Goal: Task Accomplishment & Management: Use online tool/utility

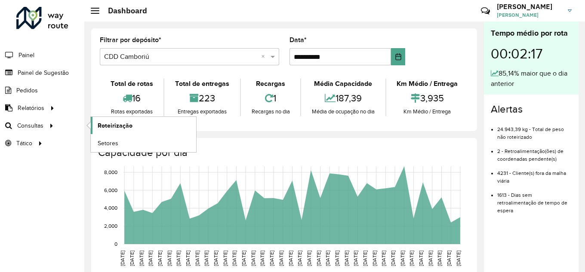
click at [109, 128] on span "Roteirização" at bounding box center [115, 125] width 35 height 9
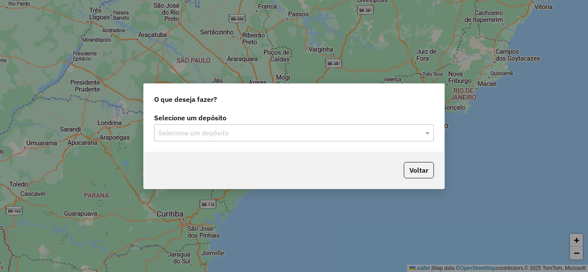
click at [270, 133] on input "text" at bounding box center [285, 133] width 254 height 10
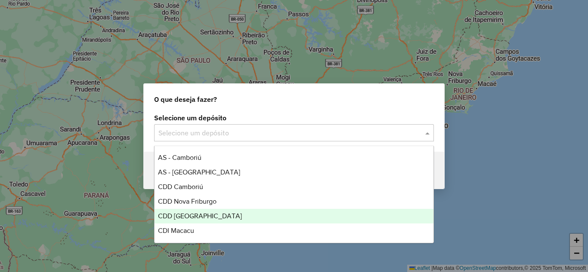
click at [203, 214] on span "CDD [GEOGRAPHIC_DATA]" at bounding box center [200, 216] width 84 height 7
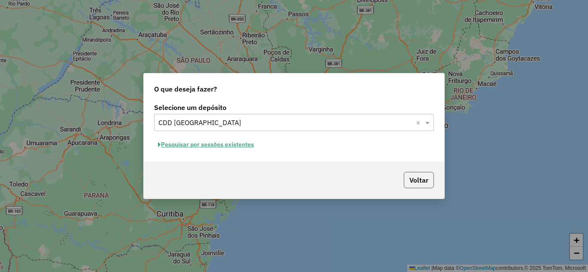
click at [422, 181] on button "Voltar" at bounding box center [419, 180] width 30 height 16
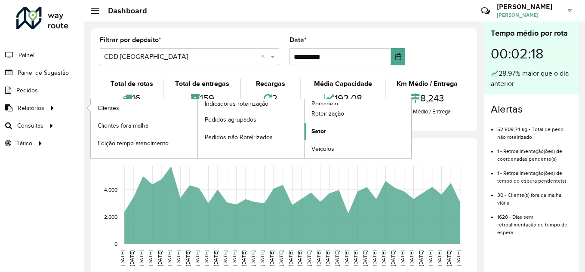
click at [322, 131] on span "Setor" at bounding box center [319, 131] width 15 height 9
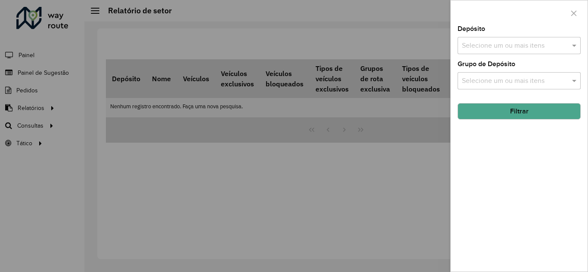
click at [502, 42] on input "text" at bounding box center [515, 46] width 110 height 10
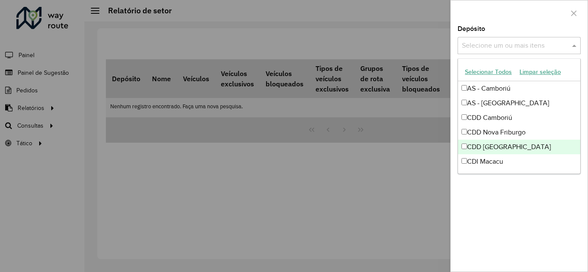
click at [473, 145] on div "CDD [GEOGRAPHIC_DATA]" at bounding box center [519, 147] width 122 height 15
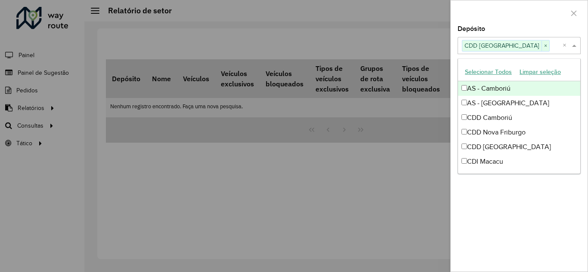
click at [546, 28] on div "Depósito Selecione um ou mais itens CDD Rondonópolis × ×" at bounding box center [519, 40] width 123 height 28
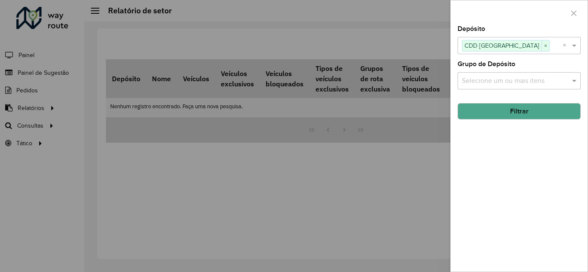
click at [512, 107] on button "Filtrar" at bounding box center [519, 111] width 123 height 16
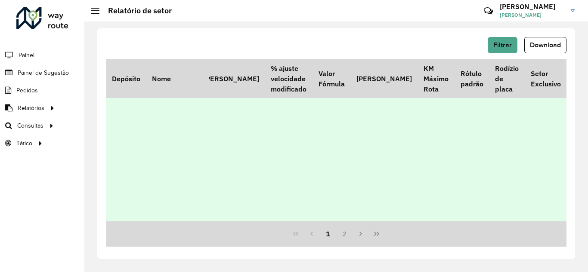
scroll to position [560, 472]
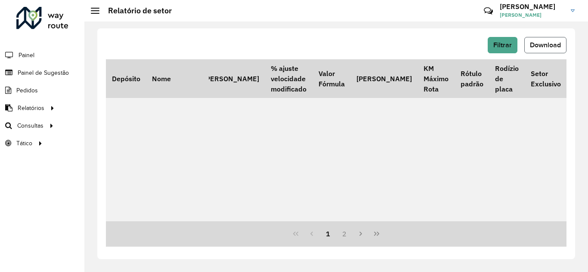
click at [549, 47] on span "Download" at bounding box center [545, 44] width 31 height 7
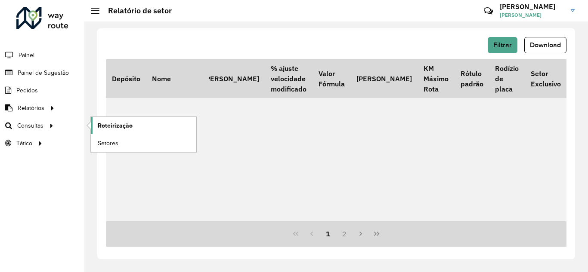
click at [127, 125] on span "Roteirização" at bounding box center [115, 125] width 35 height 9
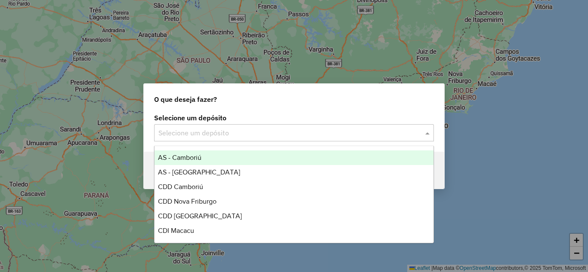
click at [282, 128] on input "text" at bounding box center [285, 133] width 254 height 10
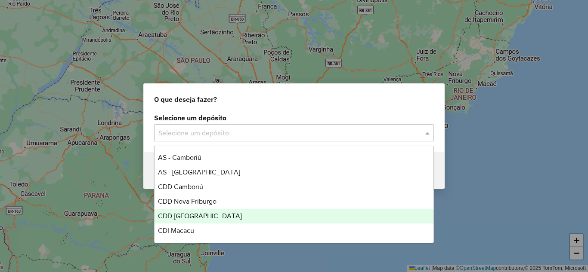
click at [186, 217] on span "CDD [GEOGRAPHIC_DATA]" at bounding box center [200, 216] width 84 height 7
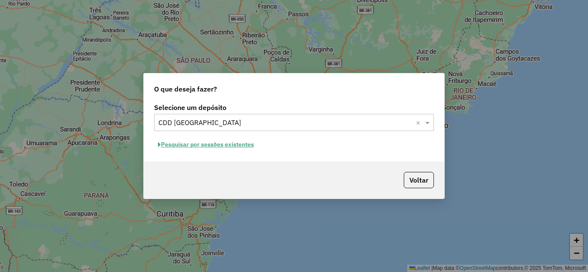
click at [226, 149] on button "Pesquisar por sessões existentes" at bounding box center [206, 144] width 104 height 13
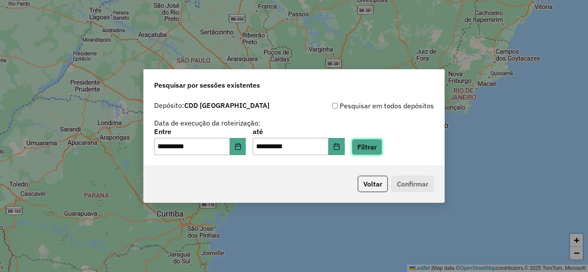
click at [382, 152] on button "Filtrar" at bounding box center [367, 147] width 31 height 16
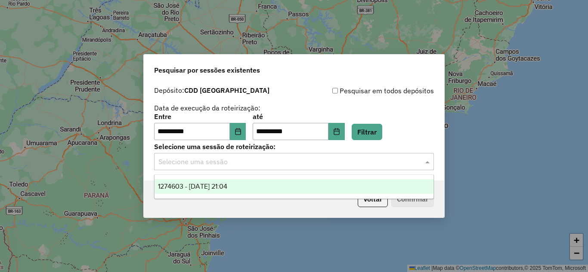
click at [261, 166] on input "text" at bounding box center [285, 162] width 254 height 10
click at [250, 188] on div "1274603 - 12/09/2025 21:04" at bounding box center [294, 187] width 279 height 15
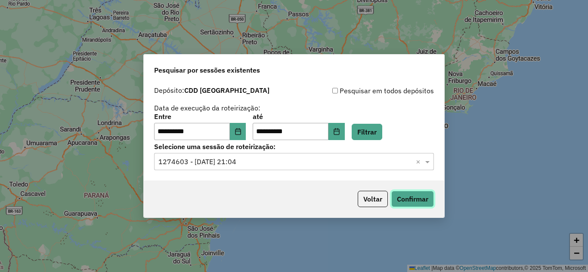
click at [409, 203] on button "Confirmar" at bounding box center [412, 199] width 43 height 16
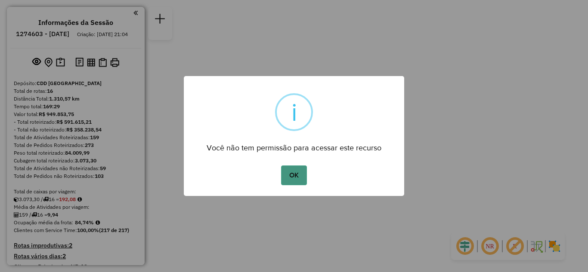
click at [305, 184] on button "OK" at bounding box center [293, 176] width 25 height 20
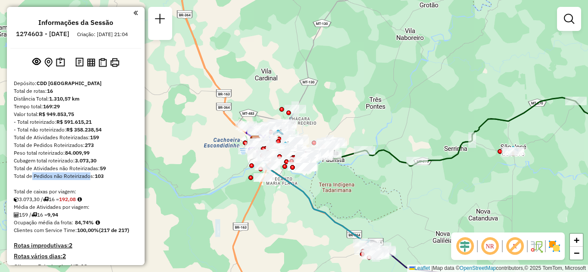
drag, startPoint x: 29, startPoint y: 183, endPoint x: 87, endPoint y: 181, distance: 57.7
click at [87, 180] on div "Total de Pedidos não Roteirizados: 103" at bounding box center [76, 177] width 124 height 8
drag, startPoint x: 59, startPoint y: 178, endPoint x: 109, endPoint y: 176, distance: 50.4
click at [109, 173] on div "Total de Atividades não Roteirizadas: 59" at bounding box center [76, 169] width 124 height 8
click at [121, 165] on div "Cubagem total roteirizado: 3.073,30" at bounding box center [76, 161] width 124 height 8
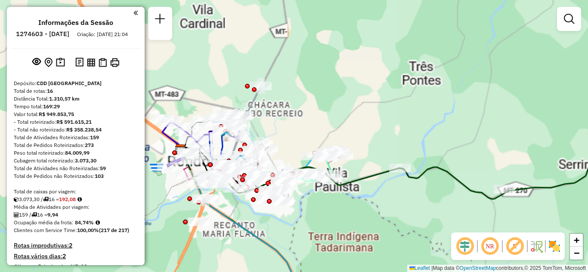
drag, startPoint x: 334, startPoint y: 125, endPoint x: 446, endPoint y: 80, distance: 121.3
click at [446, 80] on div "Janela de atendimento Grade de atendimento Capacidade Transportadoras Veículos …" at bounding box center [294, 136] width 588 height 272
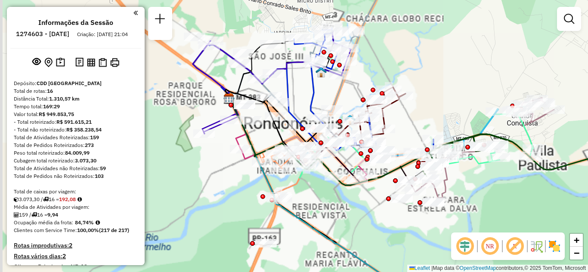
drag, startPoint x: 403, startPoint y: 77, endPoint x: 456, endPoint y: 45, distance: 62.2
click at [456, 46] on div "Janela de atendimento Grade de atendimento Capacidade Transportadoras Veículos …" at bounding box center [294, 136] width 588 height 272
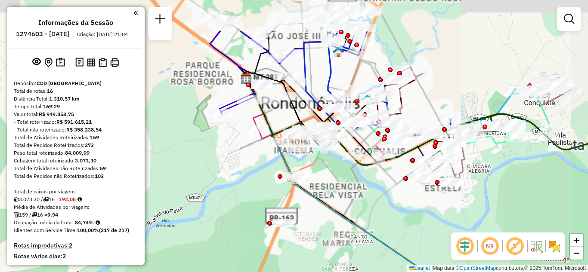
drag, startPoint x: 444, startPoint y: 227, endPoint x: 437, endPoint y: 235, distance: 10.7
click at [440, 235] on div "Janela de atendimento Grade de atendimento Capacidade Transportadoras Veículos …" at bounding box center [294, 136] width 588 height 272
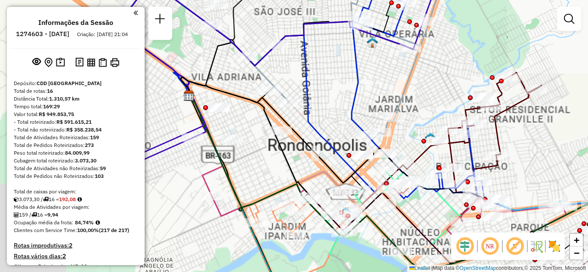
drag, startPoint x: 452, startPoint y: 107, endPoint x: 587, endPoint y: 95, distance: 135.2
click at [588, 99] on div "Janela de atendimento Grade de atendimento Capacidade Transportadoras Veículos …" at bounding box center [294, 136] width 588 height 272
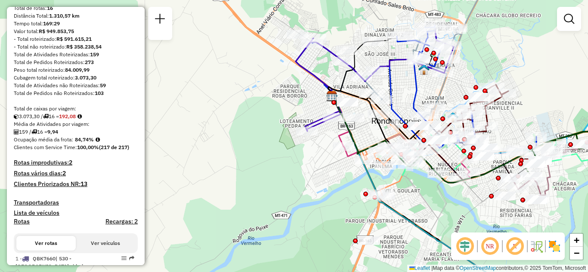
scroll to position [86, 0]
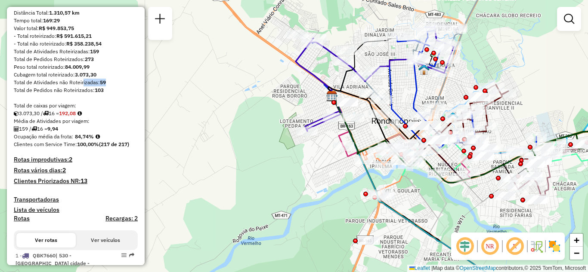
drag, startPoint x: 81, startPoint y: 90, endPoint x: 108, endPoint y: 88, distance: 27.2
click at [108, 87] on div "Total de Atividades não Roteirizadas: 59" at bounding box center [76, 83] width 124 height 8
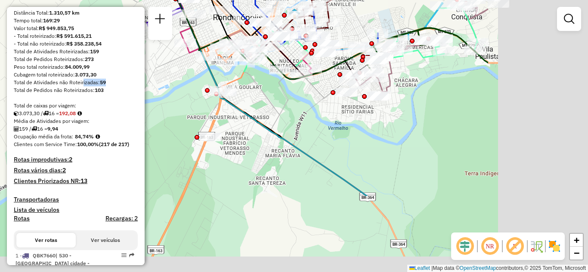
drag, startPoint x: 466, startPoint y: 201, endPoint x: 300, endPoint y: 78, distance: 206.7
click at [300, 78] on div "Janela de atendimento Grade de atendimento Capacidade Transportadoras Veículos …" at bounding box center [294, 136] width 588 height 272
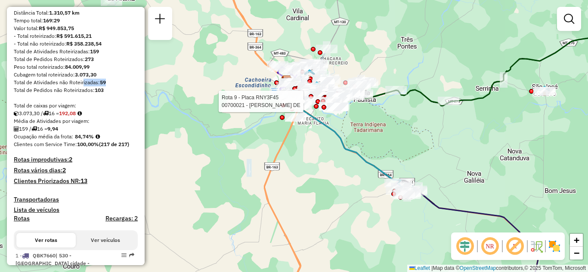
drag, startPoint x: 407, startPoint y: 119, endPoint x: 412, endPoint y: 163, distance: 43.8
click at [412, 163] on div "Rota 9 - Placa RNY3F45 00700021 - VALDOMIRO MESSIAS DE Janela de atendimento Gr…" at bounding box center [294, 136] width 588 height 272
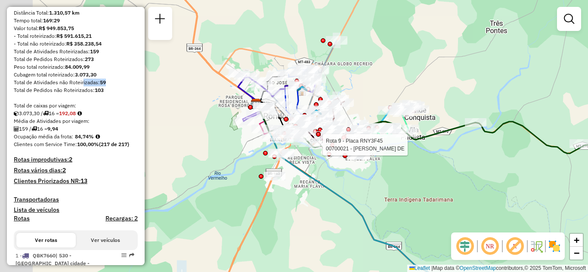
drag, startPoint x: 334, startPoint y: 167, endPoint x: 455, endPoint y: 168, distance: 120.5
click at [456, 168] on div "Rota 9 - Placa RNY3F45 00700021 - VALDOMIRO MESSIAS DE Janela de atendimento Gr…" at bounding box center [294, 136] width 588 height 272
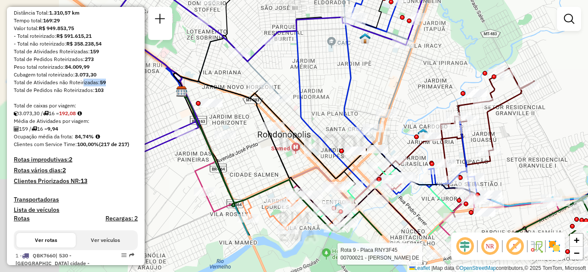
drag, startPoint x: 351, startPoint y: 109, endPoint x: 477, endPoint y: 38, distance: 144.6
click at [477, 40] on div "Rota 9 - Placa RNY3F45 00700021 - VALDOMIRO MESSIAS DE Janela de atendimento Gr…" at bounding box center [294, 136] width 588 height 272
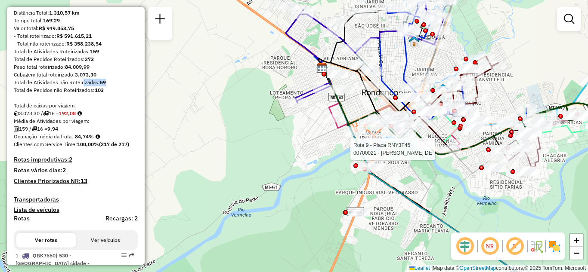
drag, startPoint x: 247, startPoint y: 147, endPoint x: 215, endPoint y: 172, distance: 39.9
click at [220, 172] on div "Rota 9 - Placa RNY3F45 00700021 - VALDOMIRO MESSIAS DE Janela de atendimento Gr…" at bounding box center [294, 136] width 588 height 272
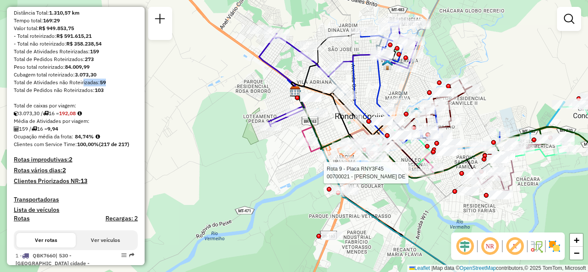
click at [282, 128] on div "Rota 9 - Placa RNY3F45 00700021 - VALDOMIRO MESSIAS DE Rota 13 - Placa RAZ1J88 …" at bounding box center [294, 136] width 588 height 272
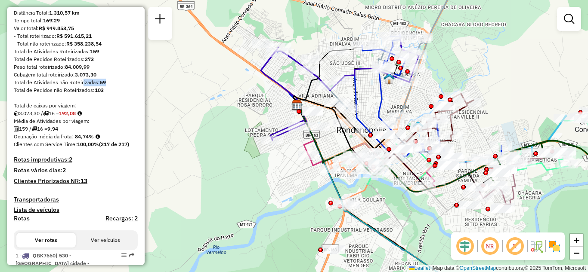
drag, startPoint x: 282, startPoint y: 128, endPoint x: 284, endPoint y: 142, distance: 13.9
click at [284, 142] on div "Janela de atendimento Grade de atendimento Capacidade Transportadoras Veículos …" at bounding box center [294, 136] width 588 height 272
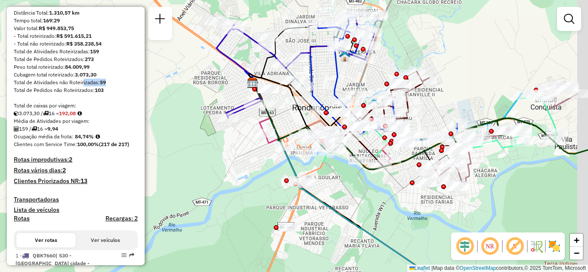
drag, startPoint x: 409, startPoint y: 198, endPoint x: 335, endPoint y: 165, distance: 80.6
click at [344, 177] on div "Janela de atendimento Grade de atendimento Capacidade Transportadoras Veículos …" at bounding box center [294, 136] width 588 height 272
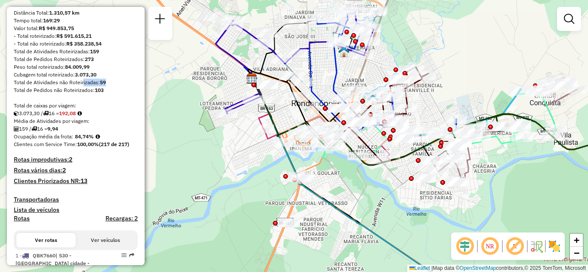
click at [489, 250] on em at bounding box center [490, 246] width 21 height 21
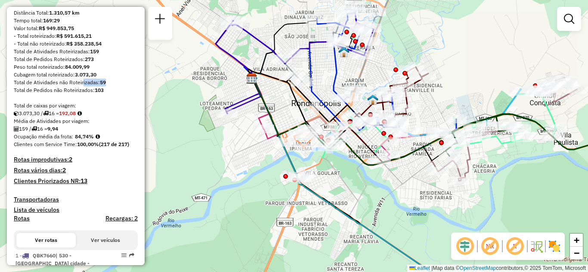
click at [489, 250] on em at bounding box center [490, 246] width 21 height 21
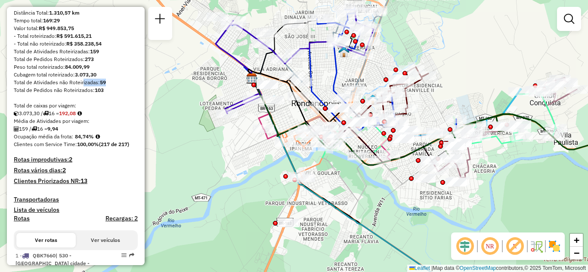
click at [489, 250] on em at bounding box center [490, 246] width 21 height 21
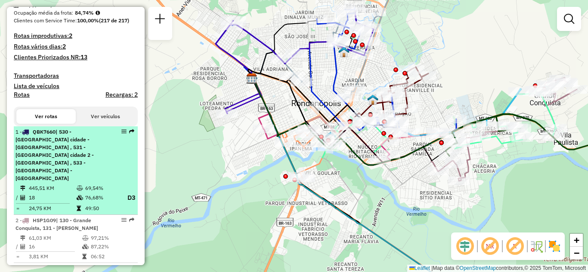
scroll to position [215, 0]
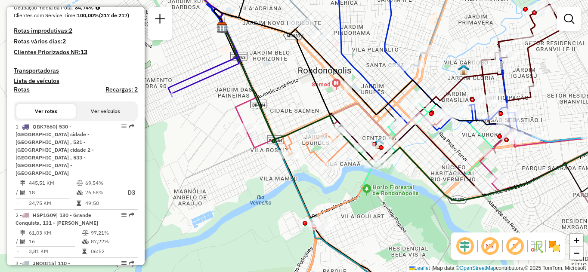
drag, startPoint x: 242, startPoint y: 128, endPoint x: 294, endPoint y: 98, distance: 60.3
click at [289, 102] on div "Janela de atendimento Grade de atendimento Capacidade Transportadoras Veículos …" at bounding box center [294, 136] width 588 height 272
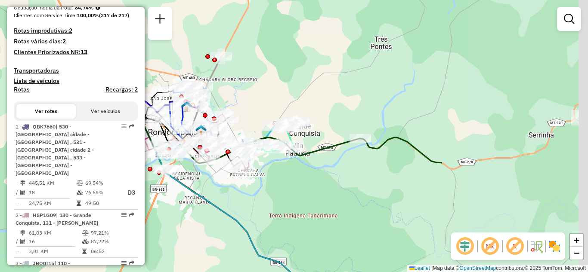
drag, startPoint x: 432, startPoint y: 178, endPoint x: 272, endPoint y: 176, distance: 160.2
click at [273, 176] on div "Janela de atendimento Grade de atendimento Capacidade Transportadoras Veículos …" at bounding box center [294, 136] width 588 height 272
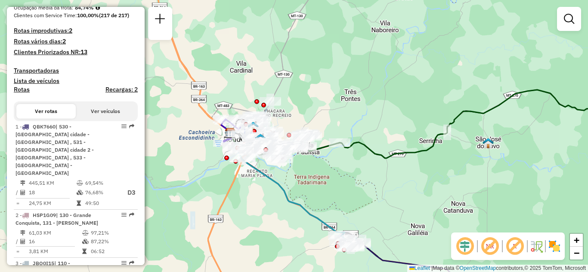
drag, startPoint x: 352, startPoint y: 199, endPoint x: 340, endPoint y: 128, distance: 72.0
click at [341, 128] on div "Janela de atendimento Grade de atendimento Capacidade Transportadoras Veículos …" at bounding box center [294, 136] width 588 height 272
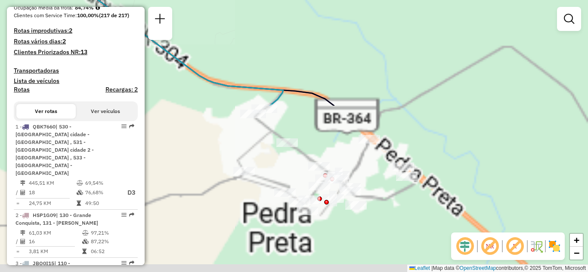
click at [284, 0] on html "Aguarde... Pop-up bloqueado! Seu navegador bloqueou automáticamente a abertura …" at bounding box center [294, 136] width 588 height 272
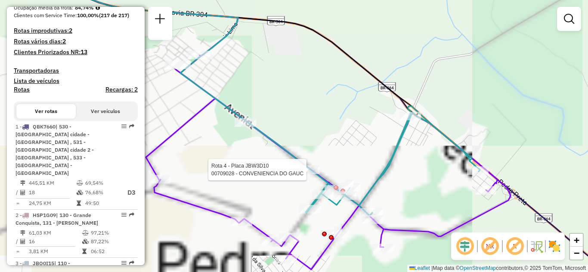
select select "**********"
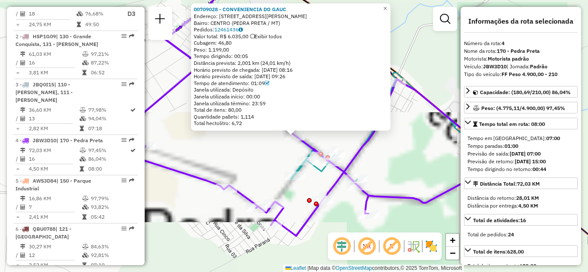
scroll to position [492, 0]
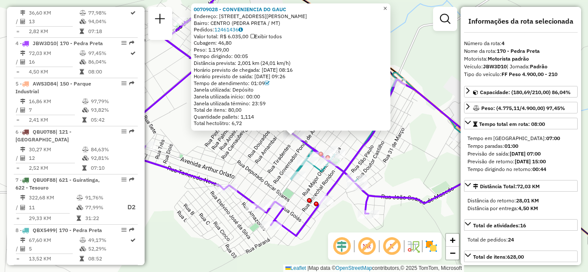
click at [389, 3] on link "×" at bounding box center [385, 8] width 10 height 10
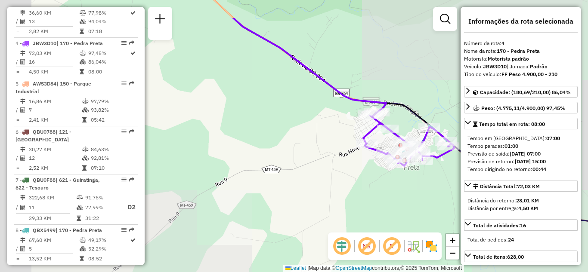
drag, startPoint x: 319, startPoint y: 178, endPoint x: 405, endPoint y: 236, distance: 103.9
click at [403, 256] on hb-router-mapa "Informações da Sessão 1274603 - 12/09/2025 Criação: 11/09/2025 21:04 Depósito: …" at bounding box center [294, 136] width 588 height 272
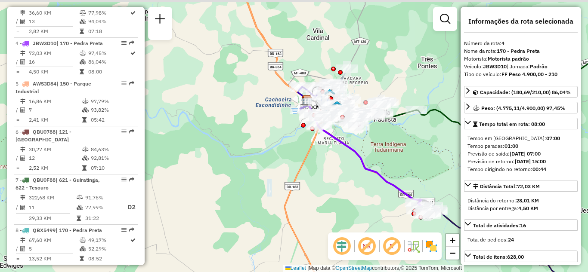
drag, startPoint x: 350, startPoint y: 195, endPoint x: 381, endPoint y: 245, distance: 58.9
click at [381, 245] on hb-router-mapa "Informações da Sessão 1274603 - 12/09/2025 Criação: 11/09/2025 21:04 Depósito: …" at bounding box center [294, 136] width 588 height 272
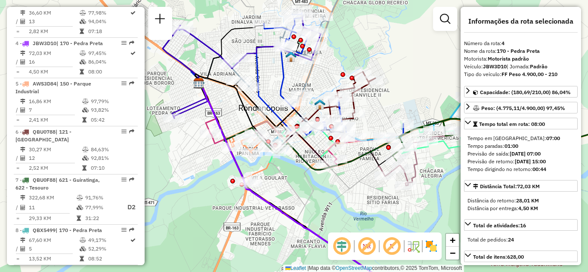
drag, startPoint x: 362, startPoint y: 206, endPoint x: 368, endPoint y: 234, distance: 28.8
click at [368, 234] on hb-router-mapa "Informações da Sessão 1274603 - 12/09/2025 Criação: 11/09/2025 21:04 Depósito: …" at bounding box center [294, 136] width 588 height 272
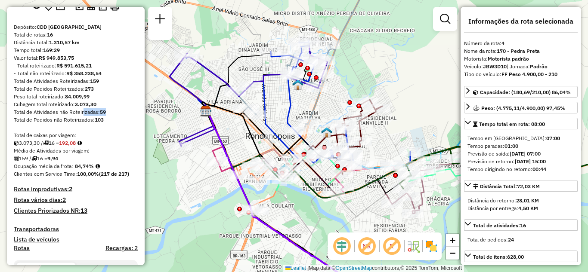
scroll to position [0, 0]
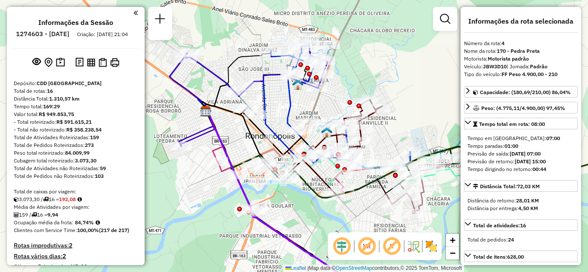
click at [73, 173] on div "Total de Atividades não Roteirizadas: 59" at bounding box center [76, 169] width 124 height 8
drag, startPoint x: 13, startPoint y: 177, endPoint x: 100, endPoint y: 177, distance: 87.4
click at [107, 180] on div "Total de Pedidos não Roteirizados: 103" at bounding box center [76, 177] width 124 height 8
drag, startPoint x: 104, startPoint y: 145, endPoint x: 52, endPoint y: 145, distance: 51.7
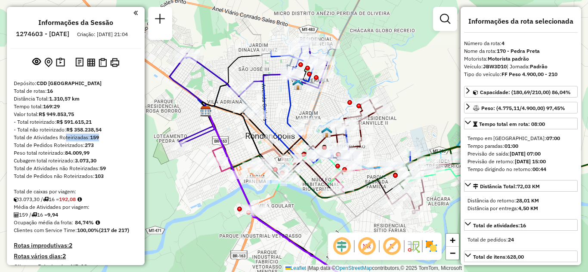
click at [63, 142] on div "Total de Atividades Roteirizadas: 159" at bounding box center [76, 138] width 124 height 8
drag, startPoint x: 13, startPoint y: 141, endPoint x: 96, endPoint y: 146, distance: 83.2
click at [104, 142] on div "Total de Atividades Roteirizadas: 159" at bounding box center [76, 138] width 124 height 8
drag, startPoint x: 95, startPoint y: 147, endPoint x: 6, endPoint y: 145, distance: 88.7
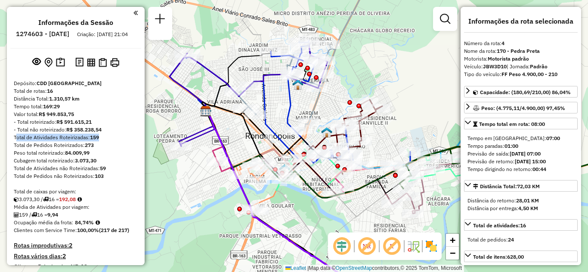
click at [6, 145] on hb-router-mapa "Informações da Sessão 1274603 - 12/09/2025 Criação: 11/09/2025 21:04 Depósito: …" at bounding box center [294, 136] width 588 height 272
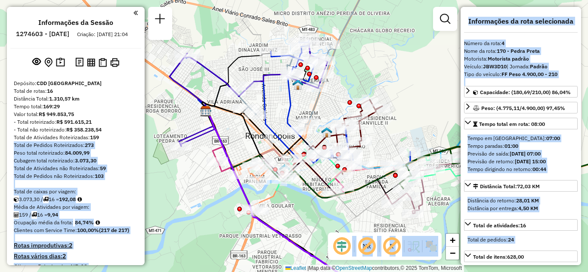
click at [120, 165] on div "Cubagem total roteirizado: 3.073,30" at bounding box center [76, 161] width 124 height 8
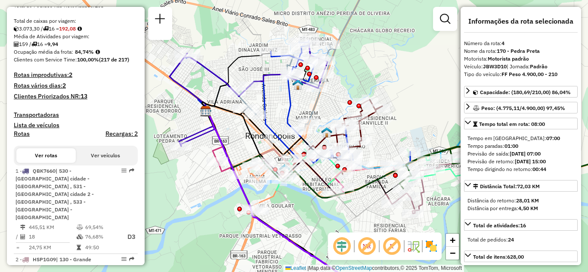
scroll to position [215, 0]
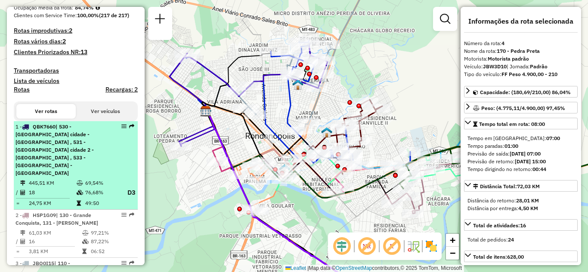
click at [63, 137] on span "| 530 - Alto Garças cidade - PA , 531 - Alto Garças cidade 2 - PA , 533 - Tatua…" at bounding box center [54, 150] width 78 height 53
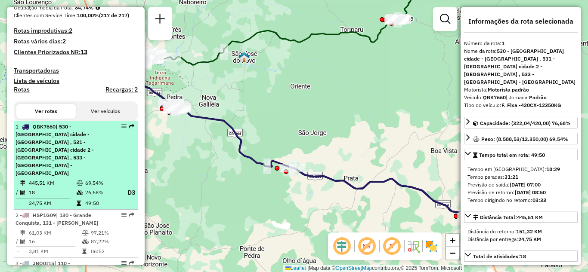
drag, startPoint x: 67, startPoint y: 140, endPoint x: 53, endPoint y: 151, distance: 18.2
drag, startPoint x: 53, startPoint y: 151, endPoint x: 44, endPoint y: 139, distance: 14.6
click at [44, 139] on span "| 530 - Alto Garças cidade - PA , 531 - Alto Garças cidade 2 - PA , 533 - Tatua…" at bounding box center [54, 150] width 78 height 53
click at [121, 129] on em at bounding box center [123, 126] width 5 height 5
drag, startPoint x: 124, startPoint y: 136, endPoint x: 119, endPoint y: 133, distance: 5.2
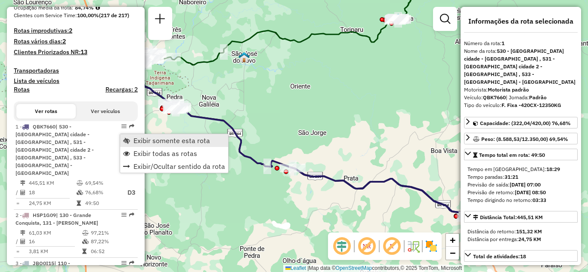
click at [134, 143] on span "Exibir somente esta rota" at bounding box center [171, 140] width 77 height 7
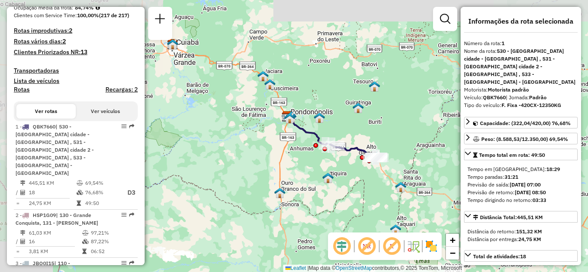
click at [307, 191] on div "Janela de atendimento Grade de atendimento Capacidade Transportadoras Veículos …" at bounding box center [294, 136] width 588 height 272
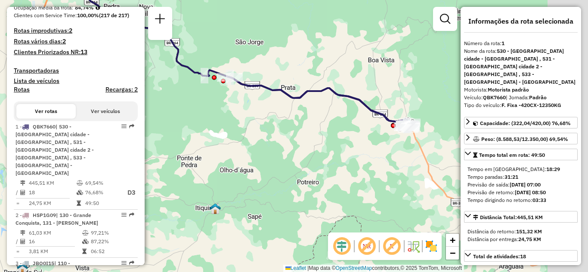
drag, startPoint x: 257, startPoint y: 136, endPoint x: 202, endPoint y: 144, distance: 56.1
click at [202, 144] on div "Janela de atendimento Grade de atendimento Capacidade Transportadoras Veículos …" at bounding box center [294, 136] width 588 height 272
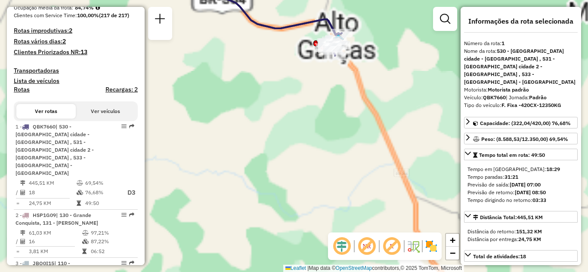
drag, startPoint x: 339, startPoint y: 131, endPoint x: 314, endPoint y: 192, distance: 66.0
click at [325, 206] on div "Janela de atendimento Grade de atendimento Capacidade Transportadoras Veículos …" at bounding box center [294, 136] width 588 height 272
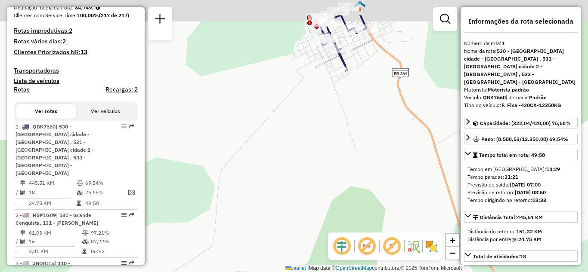
drag, startPoint x: 316, startPoint y: 132, endPoint x: 316, endPoint y: 171, distance: 39.2
click at [316, 171] on div "Janela de atendimento Grade de atendimento Capacidade Transportadoras Veículos …" at bounding box center [294, 136] width 588 height 272
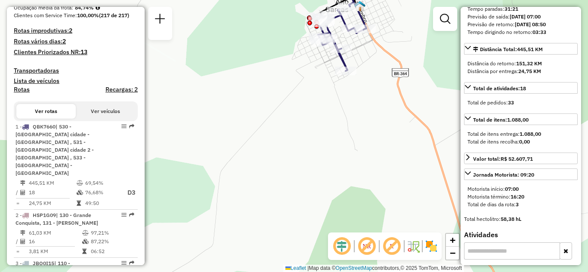
scroll to position [172, 0]
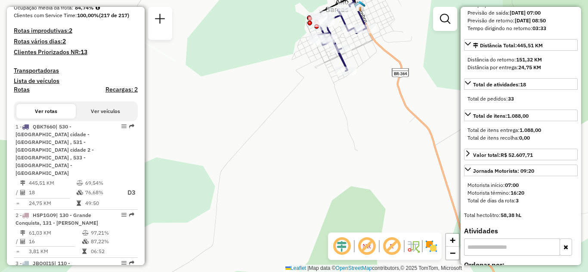
click at [377, 161] on div "Janela de atendimento Grade de atendimento Capacidade Transportadoras Veículos …" at bounding box center [294, 136] width 588 height 272
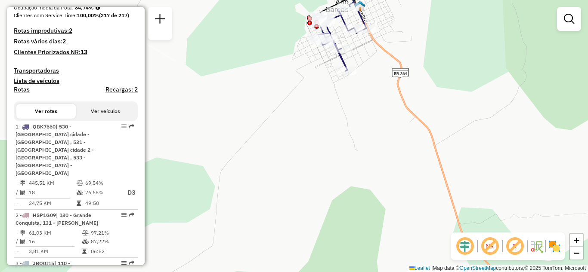
click at [389, 90] on div "Janela de atendimento Grade de atendimento Capacidade Transportadoras Veículos …" at bounding box center [294, 136] width 588 height 272
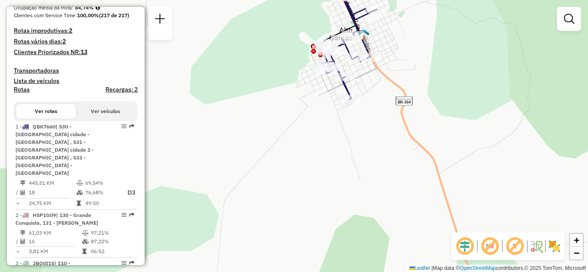
drag, startPoint x: 393, startPoint y: 109, endPoint x: 406, endPoint y: 208, distance: 99.8
click at [406, 208] on div "Janela de atendimento Grade de atendimento Capacidade Transportadoras Veículos …" at bounding box center [294, 136] width 588 height 272
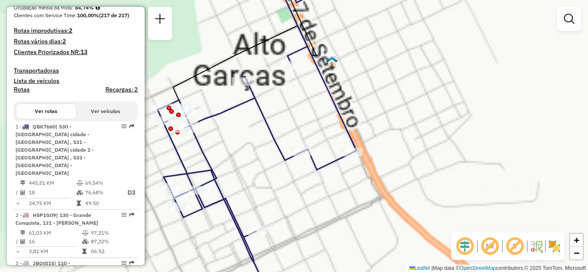
drag, startPoint x: 421, startPoint y: 134, endPoint x: 503, endPoint y: 121, distance: 83.3
click at [492, 121] on div "Janela de atendimento Grade de atendimento Capacidade Transportadoras Veículos …" at bounding box center [294, 136] width 588 height 272
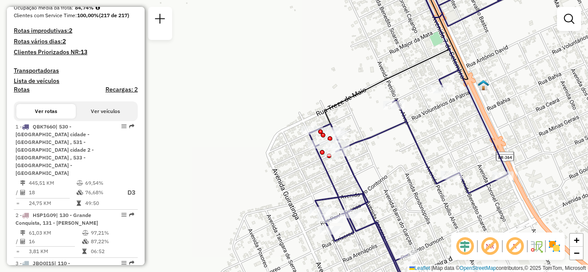
drag, startPoint x: 413, startPoint y: 178, endPoint x: 395, endPoint y: 162, distance: 23.8
click at [395, 162] on div "Janela de atendimento Grade de atendimento Capacidade Transportadoras Veículos …" at bounding box center [294, 136] width 588 height 272
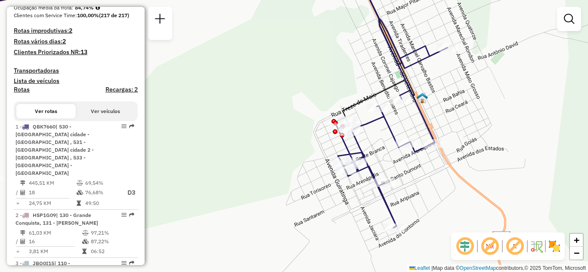
click at [359, 203] on div "Janela de atendimento Grade de atendimento Capacidade Transportadoras Veículos …" at bounding box center [294, 136] width 588 height 272
click at [325, 69] on div "Janela de atendimento Grade de atendimento Capacidade Transportadoras Veículos …" at bounding box center [294, 136] width 588 height 272
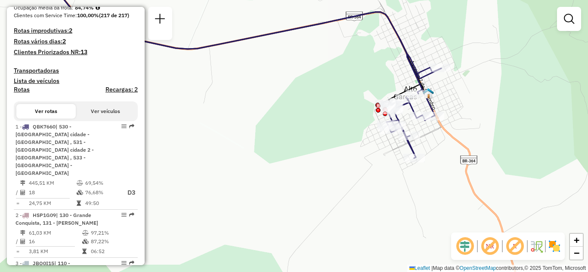
drag, startPoint x: 365, startPoint y: 93, endPoint x: 537, endPoint y: 136, distance: 177.2
click at [537, 136] on div "Janela de atendimento Grade de atendimento Capacidade Transportadoras Veículos …" at bounding box center [294, 136] width 588 height 272
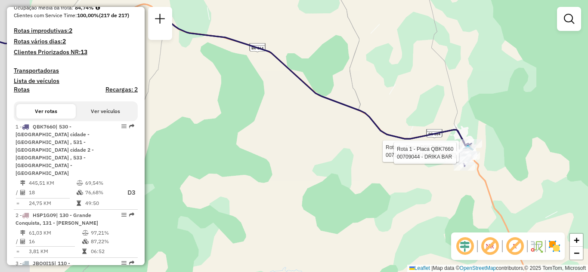
drag, startPoint x: 336, startPoint y: 164, endPoint x: 456, endPoint y: 234, distance: 139.1
click at [456, 234] on hb-router-mapa "Informações da Sessão 1274603 - 12/09/2025 Criação: 11/09/2025 21:04 Depósito: …" at bounding box center [294, 136] width 588 height 272
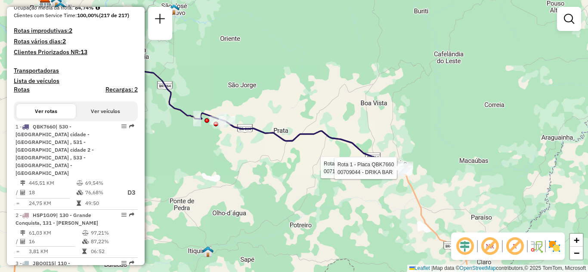
drag, startPoint x: 332, startPoint y: 161, endPoint x: 391, endPoint y: 179, distance: 61.3
click at [391, 179] on div "Rota 1 - Placa QBK7660 00711028 - VILSON H NUNES Rota 1 - Placa QBK7660 0070904…" at bounding box center [294, 136] width 588 height 272
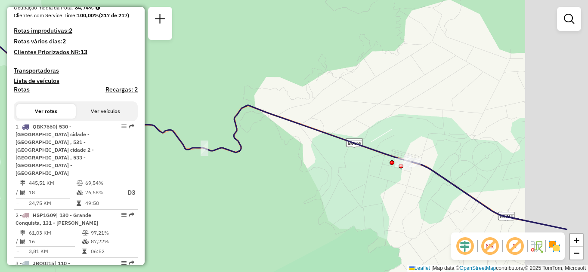
drag, startPoint x: 332, startPoint y: 167, endPoint x: 311, endPoint y: 167, distance: 20.7
click at [311, 167] on div "Rota 1 - Placa QBK7660 00711028 - VILSON H NUNES Rota 1 - Placa QBK7660 0070904…" at bounding box center [294, 136] width 588 height 272
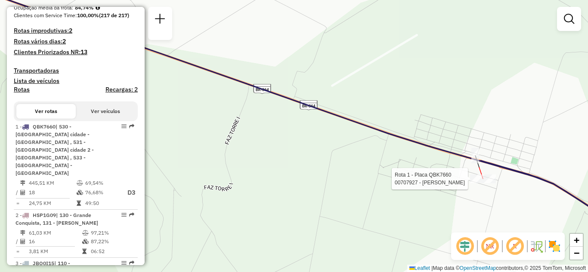
select select "**********"
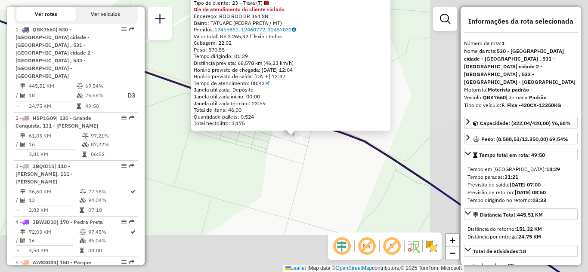
scroll to position [338, 0]
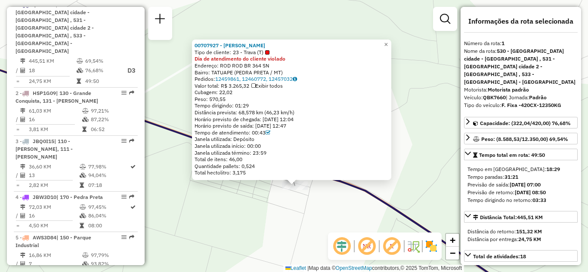
drag, startPoint x: 412, startPoint y: 75, endPoint x: 408, endPoint y: 123, distance: 47.5
click at [412, 126] on div "00707927 - L. M. HEITOR DUARTE Tipo de cliente: 23 - Trava (T) Dia de atendimen…" at bounding box center [294, 136] width 588 height 272
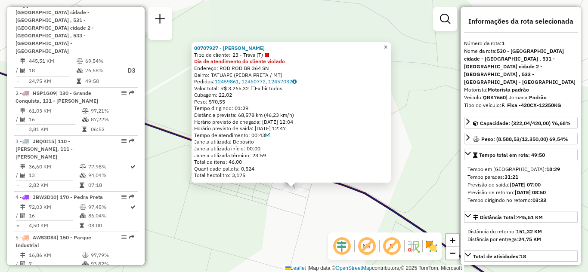
click at [391, 45] on link "×" at bounding box center [386, 47] width 10 height 10
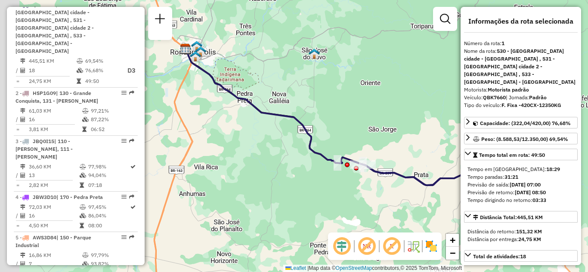
drag, startPoint x: 334, startPoint y: 198, endPoint x: 362, endPoint y: 205, distance: 28.8
click at [362, 205] on div "Janela de atendimento Grade de atendimento Capacidade Transportadoras Veículos …" at bounding box center [294, 136] width 588 height 272
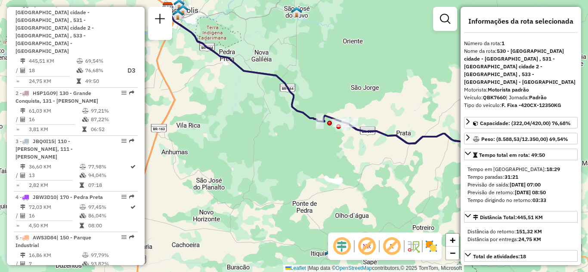
drag, startPoint x: 322, startPoint y: 188, endPoint x: 228, endPoint y: 29, distance: 184.9
click at [228, 29] on div "Janela de atendimento Grade de atendimento Capacidade Transportadoras Veículos …" at bounding box center [294, 136] width 588 height 272
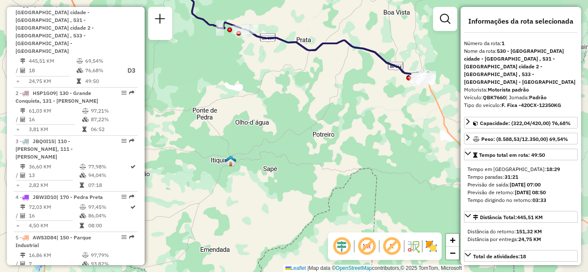
drag, startPoint x: 350, startPoint y: 100, endPoint x: 331, endPoint y: 133, distance: 38.0
click at [325, 127] on div "Janela de atendimento Grade de atendimento Capacidade Transportadoras Veículos …" at bounding box center [294, 136] width 588 height 272
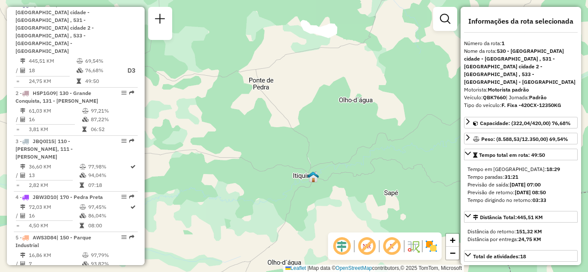
click at [374, 184] on div "Janela de atendimento Grade de atendimento Capacidade Transportadoras Veículos …" at bounding box center [294, 136] width 588 height 272
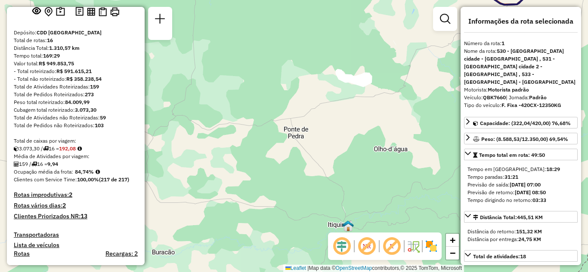
scroll to position [0, 0]
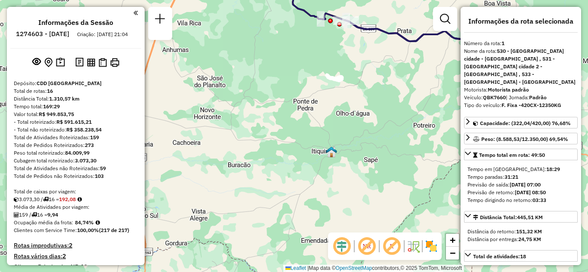
drag, startPoint x: 338, startPoint y: 161, endPoint x: 334, endPoint y: 122, distance: 39.3
click at [334, 122] on div "Janela de atendimento Grade de atendimento Capacidade Transportadoras Veículos …" at bounding box center [294, 136] width 588 height 272
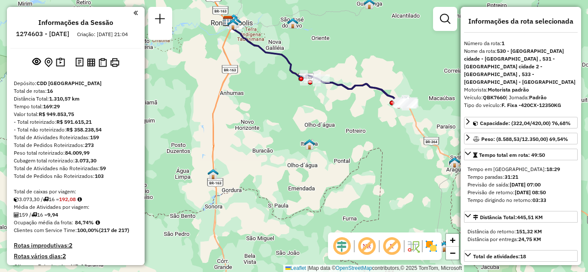
drag, startPoint x: 334, startPoint y: 138, endPoint x: 350, endPoint y: 197, distance: 60.9
click at [352, 199] on div "Janela de atendimento Grade de atendimento Capacidade Transportadoras Veículos …" at bounding box center [294, 136] width 588 height 272
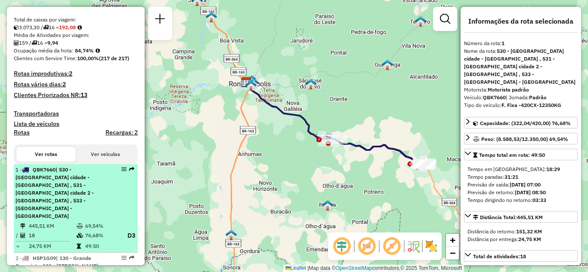
scroll to position [215, 0]
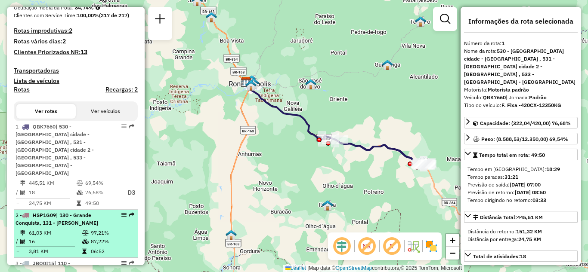
click at [122, 213] on em at bounding box center [123, 215] width 5 height 5
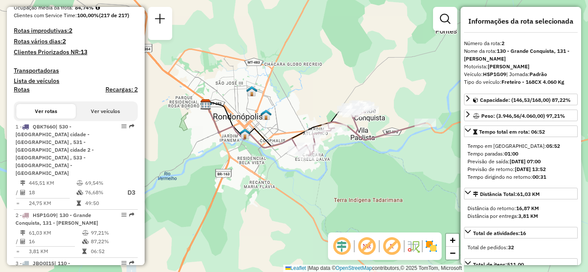
drag, startPoint x: 293, startPoint y: 204, endPoint x: 333, endPoint y: 192, distance: 42.0
click at [333, 192] on div "Janela de atendimento Grade de atendimento Capacidade Transportadoras Veículos …" at bounding box center [294, 136] width 588 height 272
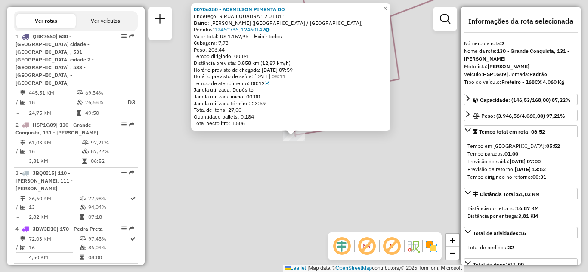
scroll to position [395, 0]
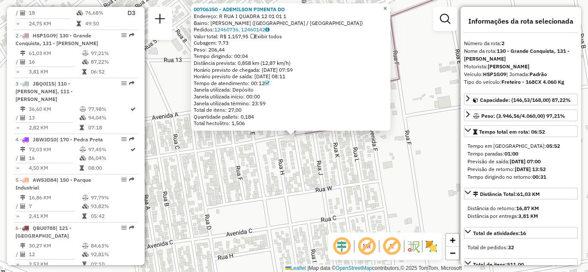
click at [387, 7] on span "×" at bounding box center [385, 8] width 4 height 7
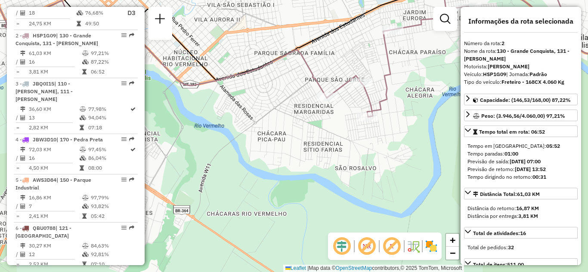
drag, startPoint x: 336, startPoint y: 143, endPoint x: 343, endPoint y: 190, distance: 47.8
click at [343, 189] on div "Janela de atendimento Grade de atendimento Capacidade Transportadoras Veículos …" at bounding box center [294, 136] width 588 height 272
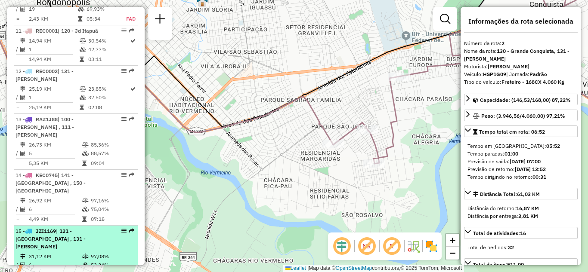
scroll to position [869, 0]
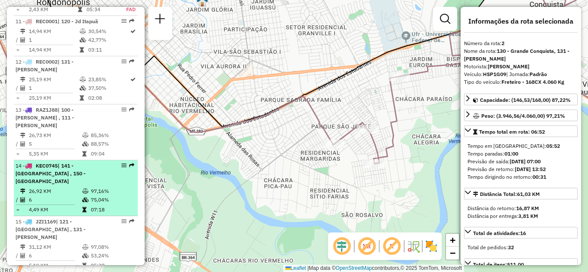
click at [121, 163] on em at bounding box center [123, 165] width 5 height 5
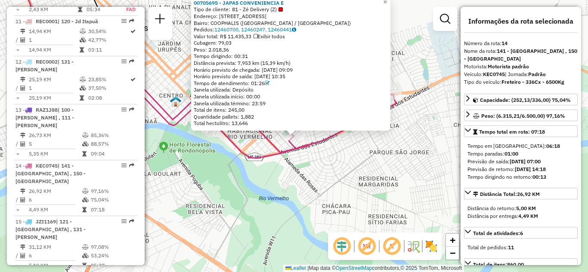
scroll to position [968, 0]
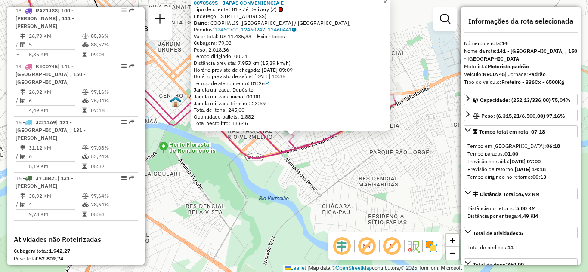
click at [403, 160] on div "00705695 - JAPAS CONVENIENCIA E Tipo de cliente: 81 - Zé Delivery (Z) Endereço:…" at bounding box center [294, 136] width 588 height 272
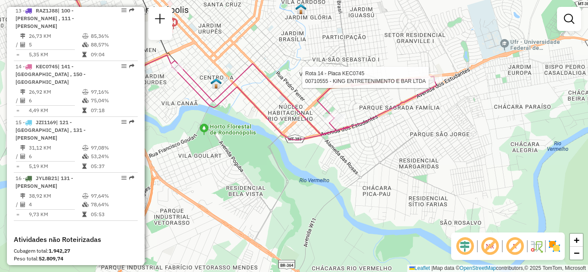
select select "**********"
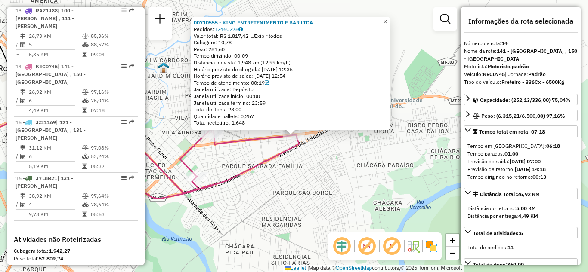
click at [388, 19] on link "×" at bounding box center [385, 22] width 10 height 10
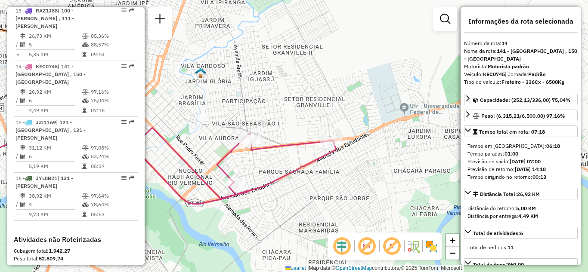
drag, startPoint x: 252, startPoint y: 89, endPoint x: 375, endPoint y: 98, distance: 123.9
click at [375, 98] on div "Janela de atendimento Grade de atendimento Capacidade Transportadoras Veículos …" at bounding box center [294, 136] width 588 height 272
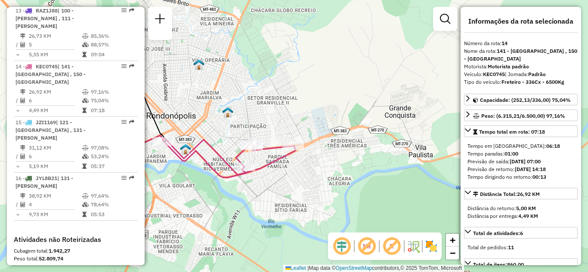
click at [266, 188] on div "Janela de atendimento Grade de atendimento Capacidade Transportadoras Veículos …" at bounding box center [294, 136] width 588 height 272
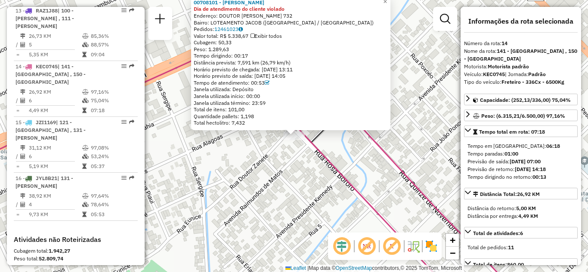
drag, startPoint x: 407, startPoint y: 65, endPoint x: 408, endPoint y: 91, distance: 26.7
click at [408, 91] on div "00708101 - MERCADO SALLES Dia de atendimento do cliente violado Endereço: DOUTO…" at bounding box center [294, 136] width 588 height 272
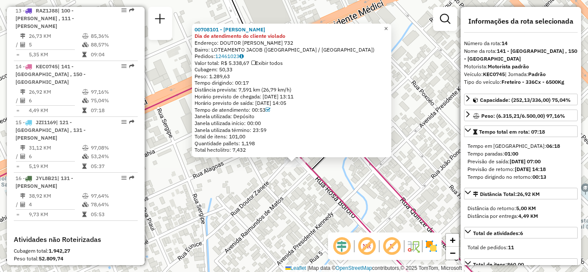
click at [388, 25] on span "×" at bounding box center [386, 28] width 4 height 7
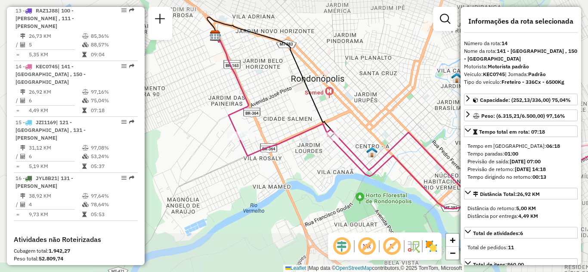
drag, startPoint x: 309, startPoint y: 158, endPoint x: 331, endPoint y: 160, distance: 22.5
click at [331, 160] on div "Janela de atendimento Grade de atendimento Capacidade Transportadoras Veículos …" at bounding box center [294, 136] width 588 height 272
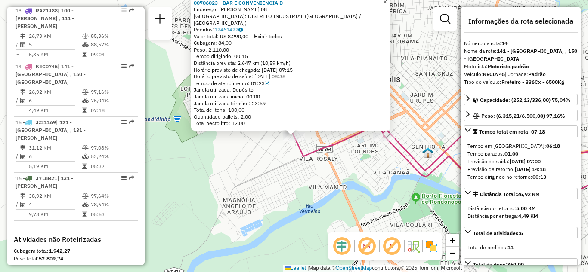
click at [387, 5] on span "×" at bounding box center [385, 1] width 4 height 7
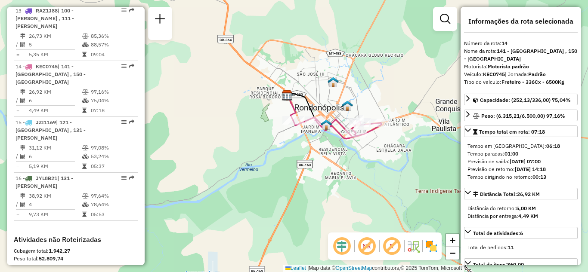
drag, startPoint x: 380, startPoint y: 190, endPoint x: 357, endPoint y: 192, distance: 23.3
click at [357, 192] on div "Janela de atendimento Grade de atendimento Capacidade Transportadoras Veículos …" at bounding box center [294, 136] width 588 height 272
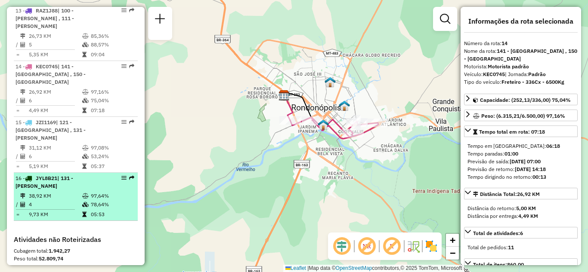
click at [124, 176] on div at bounding box center [121, 178] width 26 height 5
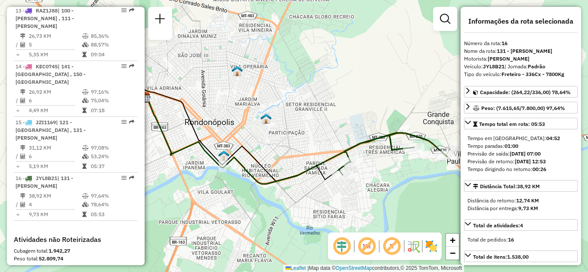
drag, startPoint x: 350, startPoint y: 112, endPoint x: 332, endPoint y: 89, distance: 28.8
click at [334, 91] on div "Janela de atendimento Grade de atendimento Capacidade Transportadoras Veículos …" at bounding box center [294, 136] width 588 height 272
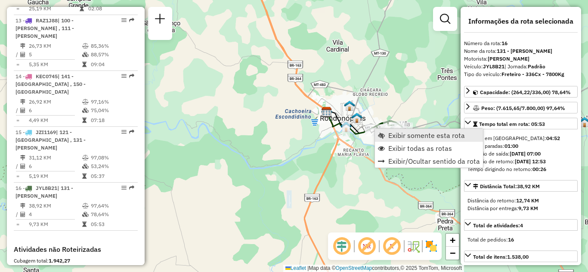
scroll to position [1004, 0]
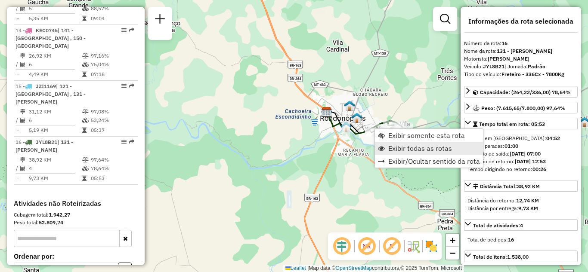
click at [396, 147] on span "Exibir todas as rotas" at bounding box center [420, 148] width 64 height 7
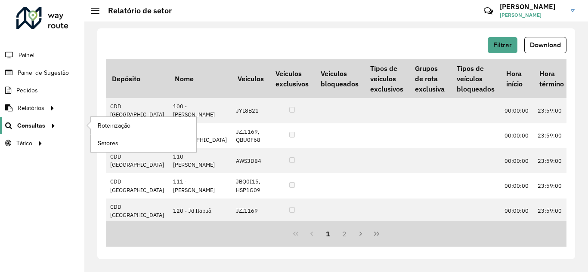
scroll to position [560, 472]
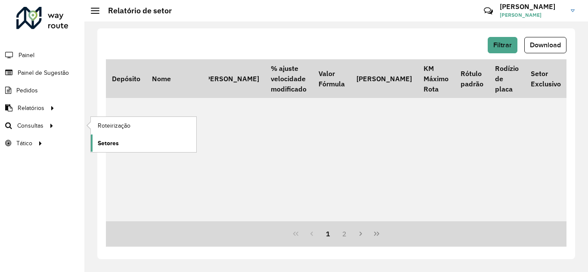
click at [123, 142] on link "Setores" at bounding box center [143, 143] width 105 height 17
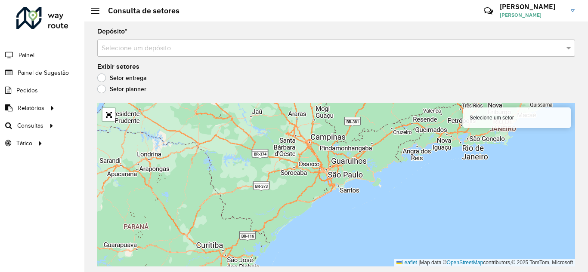
click at [336, 36] on div "Depósito * Selecione um depósito" at bounding box center [336, 42] width 478 height 28
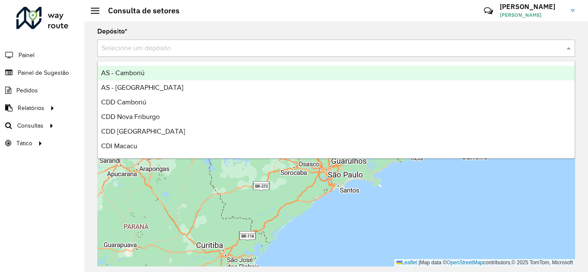
click at [332, 47] on input "text" at bounding box center [328, 48] width 452 height 10
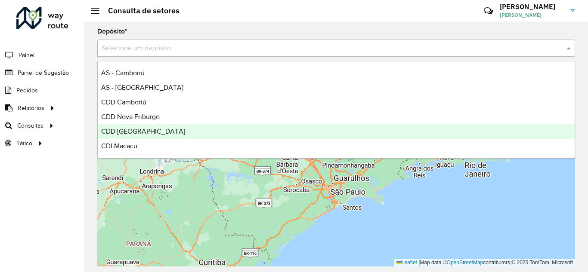
click at [132, 132] on span "CDD [GEOGRAPHIC_DATA]" at bounding box center [143, 131] width 84 height 7
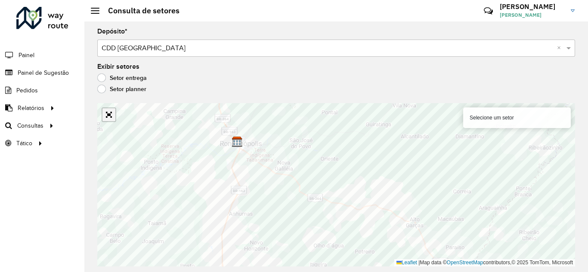
click at [109, 118] on link "Abrir mapa em tela cheia" at bounding box center [108, 114] width 13 height 13
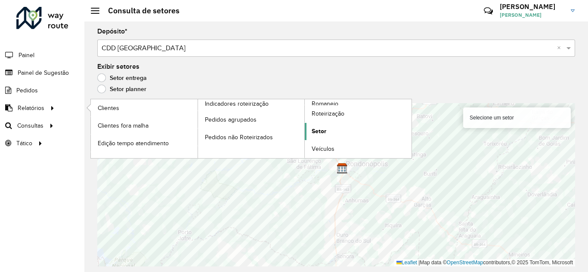
click at [314, 127] on span "Setor" at bounding box center [319, 131] width 15 height 9
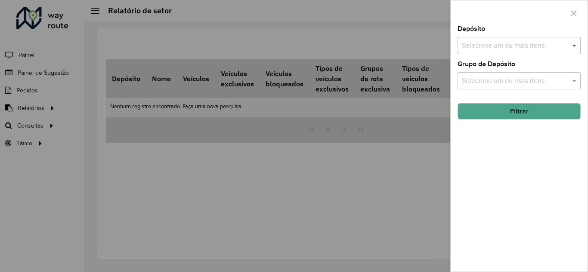
click at [570, 42] on span at bounding box center [575, 45] width 11 height 10
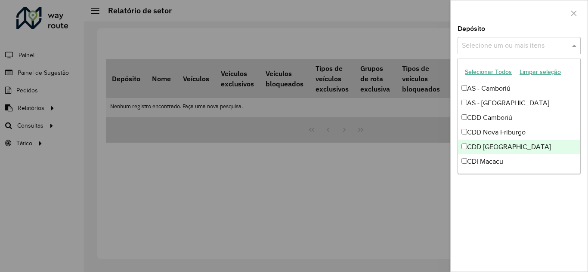
click at [472, 145] on div "CDD [GEOGRAPHIC_DATA]" at bounding box center [519, 147] width 122 height 15
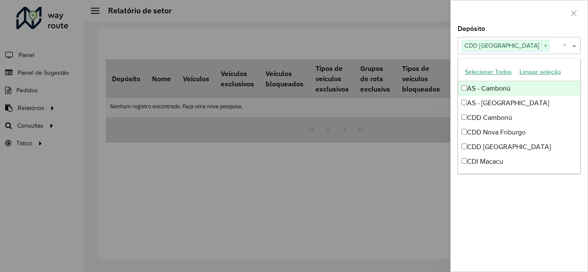
click at [574, 44] on span at bounding box center [575, 45] width 11 height 10
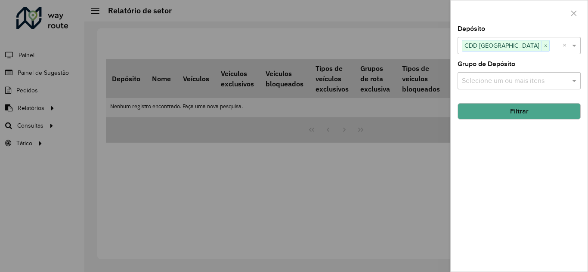
click at [520, 111] on button "Filtrar" at bounding box center [519, 111] width 123 height 16
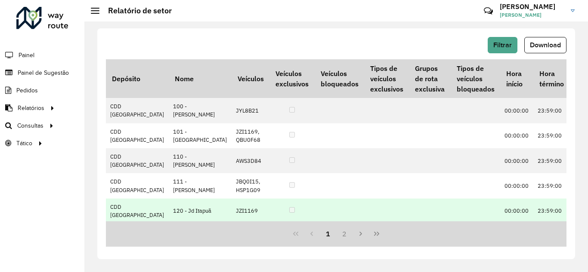
drag, startPoint x: 221, startPoint y: 217, endPoint x: 241, endPoint y: 218, distance: 19.8
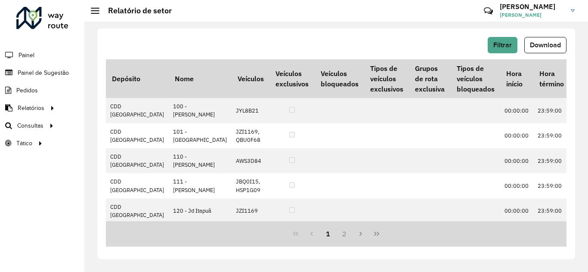
scroll to position [15, 0]
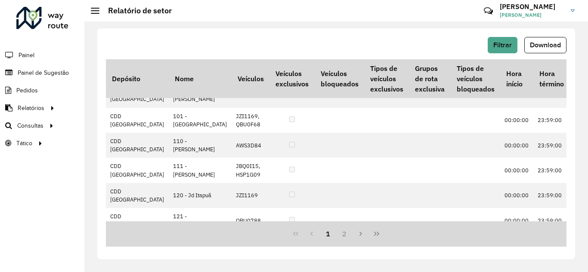
drag, startPoint x: 235, startPoint y: 222, endPoint x: 274, endPoint y: 225, distance: 39.3
click at [274, 225] on div "1 2" at bounding box center [336, 234] width 461 height 25
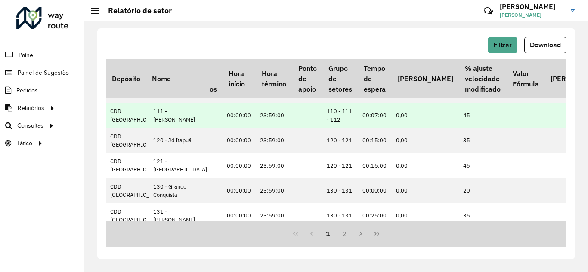
scroll to position [86, 278]
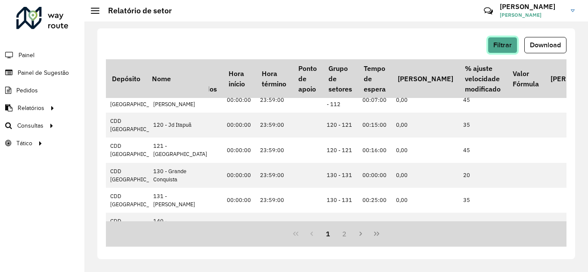
click at [508, 50] on button "Filtrar" at bounding box center [503, 45] width 30 height 16
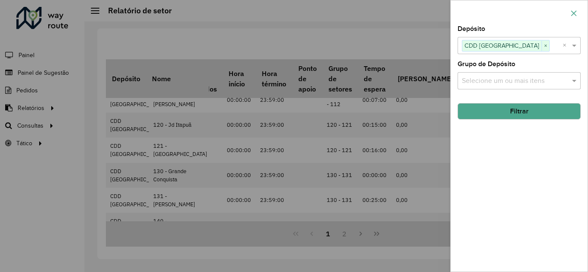
click at [577, 10] on icon "button" at bounding box center [573, 13] width 7 height 7
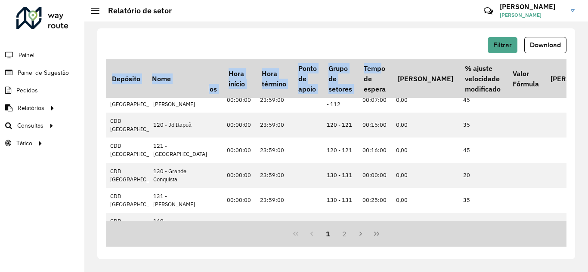
drag, startPoint x: 318, startPoint y: 55, endPoint x: 230, endPoint y: 28, distance: 91.9
click at [329, 62] on div "Filtrar Download Depósito Nome Veículos Veículos exclusivos Veículos bloqueados…" at bounding box center [336, 143] width 478 height 231
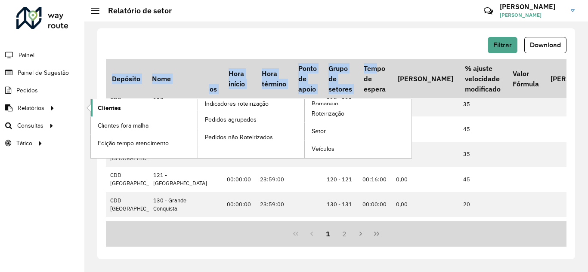
click at [105, 105] on span "Clientes" at bounding box center [109, 108] width 23 height 9
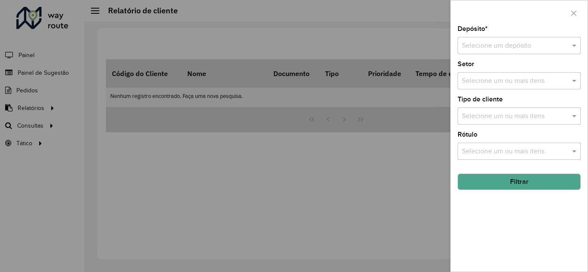
click at [564, 44] on div at bounding box center [519, 45] width 123 height 11
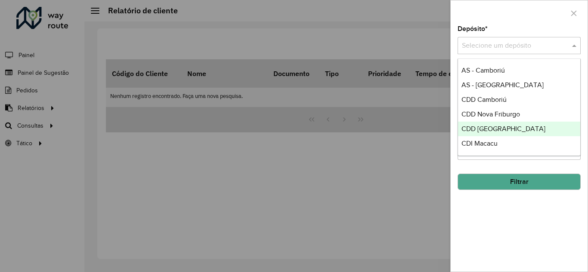
click at [481, 125] on span "CDD [GEOGRAPHIC_DATA]" at bounding box center [503, 128] width 84 height 7
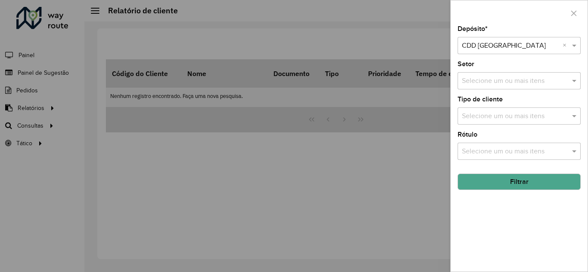
click at [526, 117] on input "text" at bounding box center [515, 116] width 110 height 10
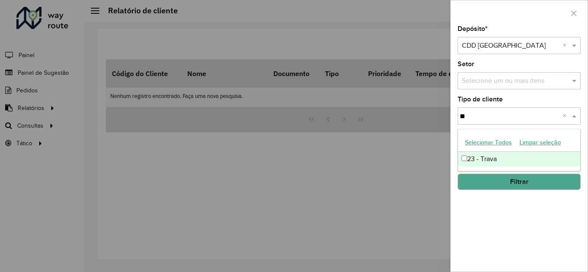
type input "***"
click at [467, 159] on div "23 - Trava" at bounding box center [519, 159] width 122 height 15
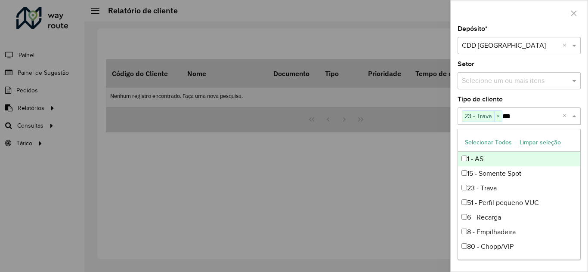
click at [565, 103] on div "Tipo de cliente Selecione um ou mais itens 23 - Trava × *** ×" at bounding box center [519, 110] width 123 height 28
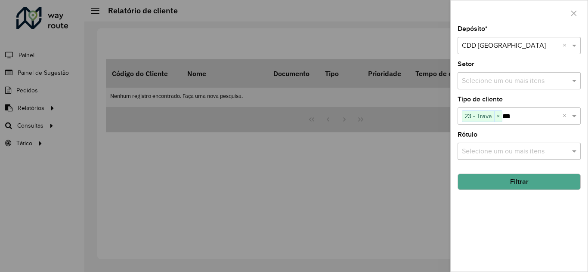
click at [523, 182] on button "Filtrar" at bounding box center [519, 182] width 123 height 16
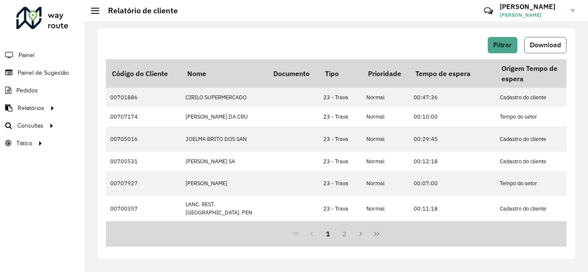
click at [550, 42] on span "Download" at bounding box center [545, 44] width 31 height 7
